Goal: Transaction & Acquisition: Purchase product/service

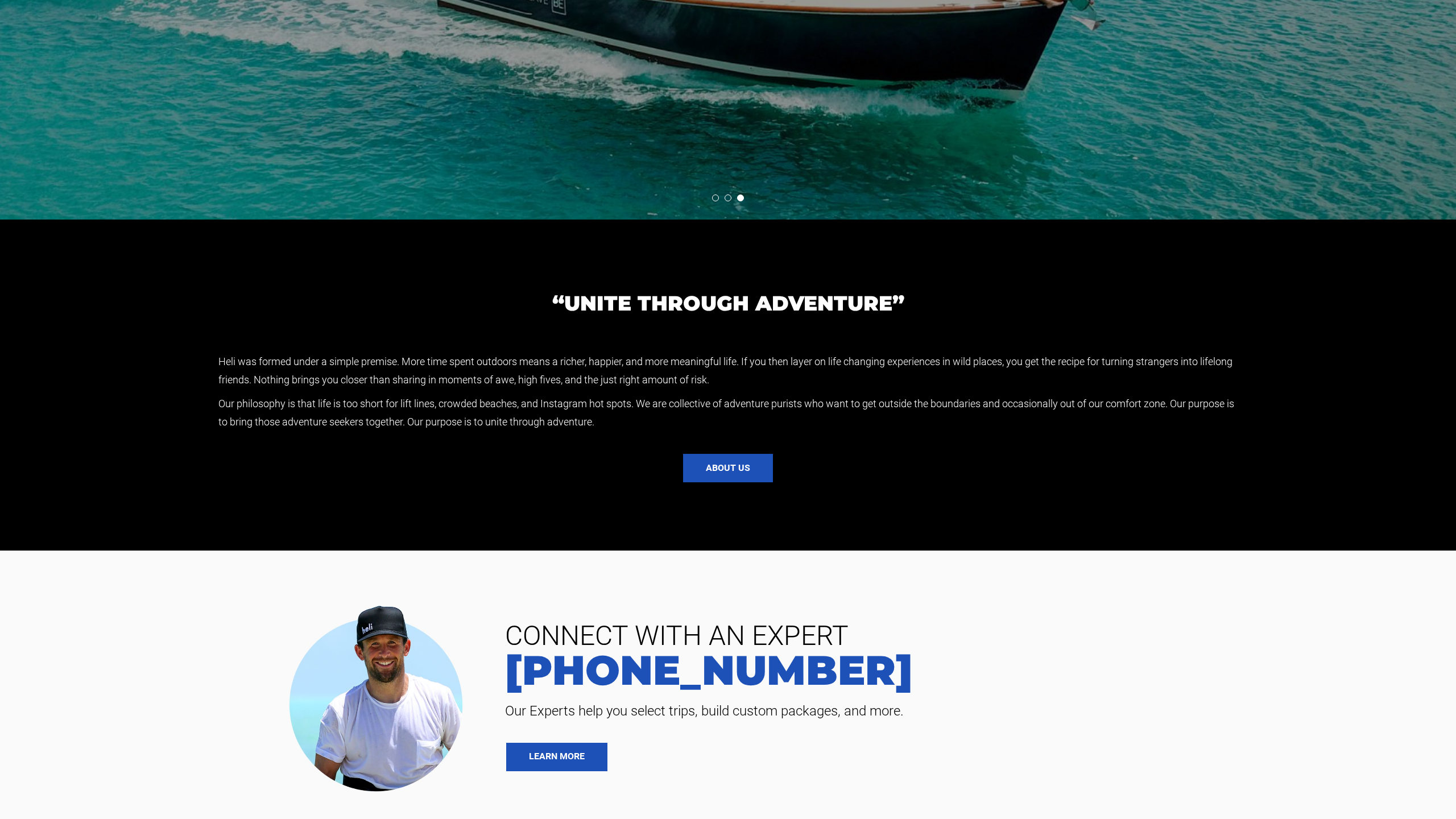
scroll to position [3061, 0]
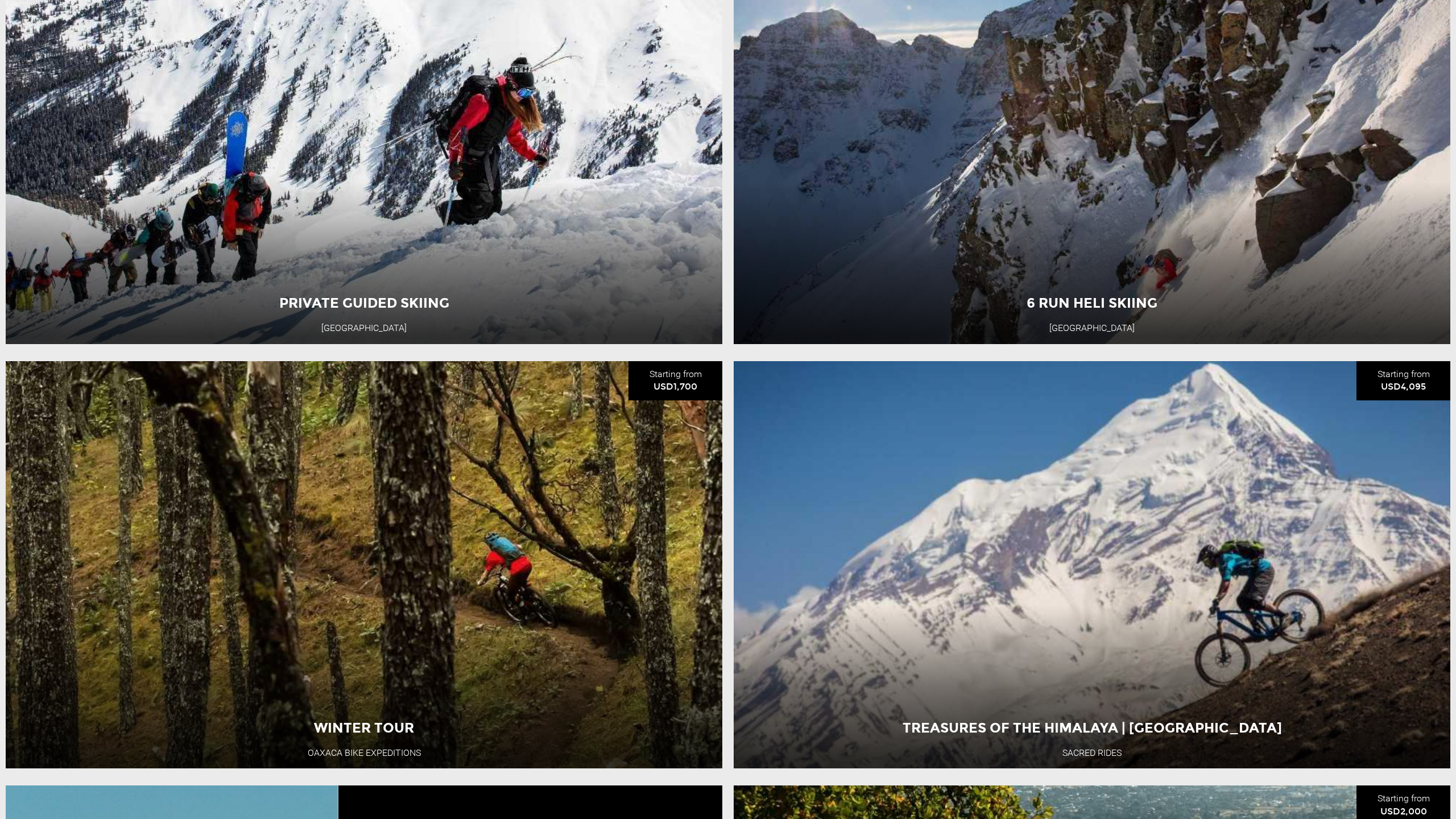
scroll to position [3109, 0]
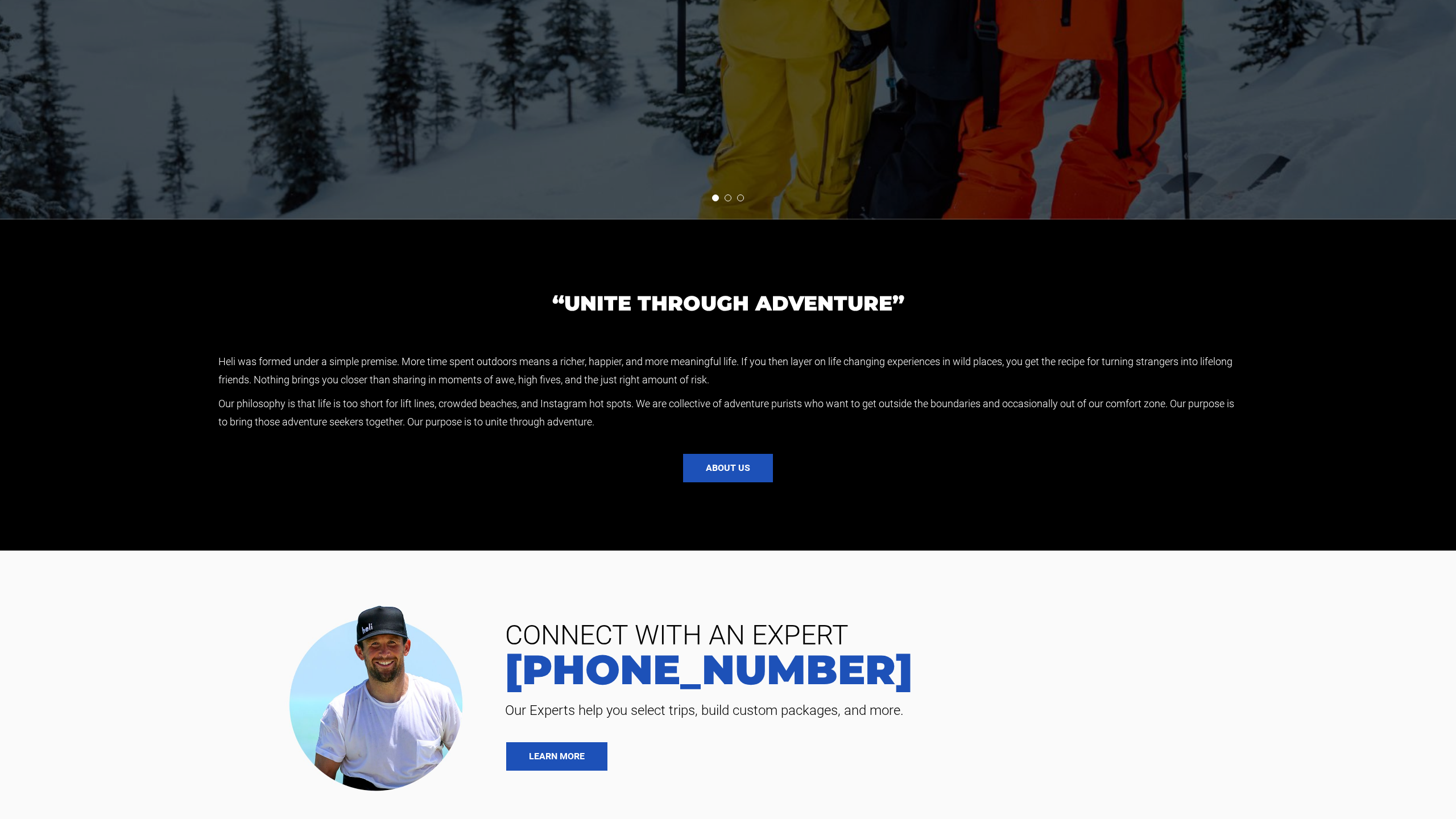
scroll to position [3061, 0]
